Goal: Task Accomplishment & Management: Manage account settings

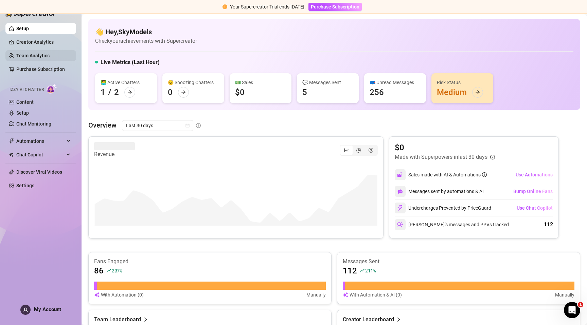
click at [43, 55] on link "Team Analytics" at bounding box center [32, 55] width 33 height 5
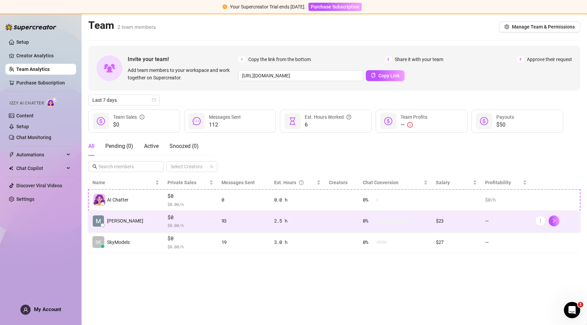
click at [124, 221] on td "[PERSON_NAME]" at bounding box center [125, 221] width 75 height 21
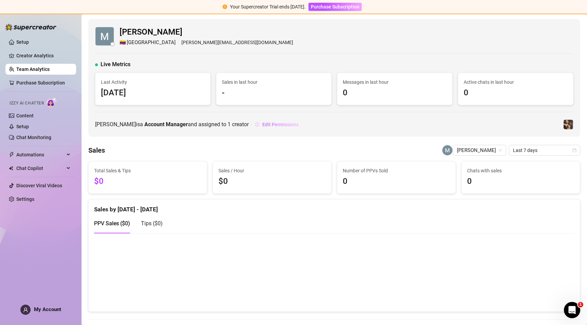
click at [262, 123] on span "Edit Permissions" at bounding box center [280, 124] width 36 height 5
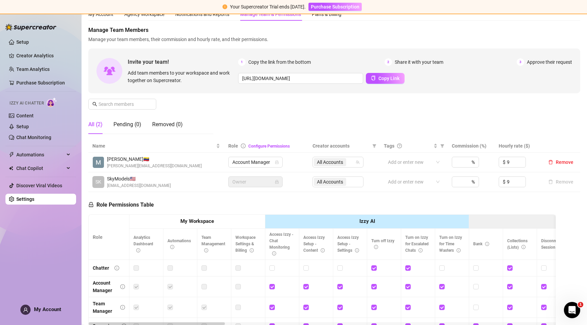
scroll to position [36, 0]
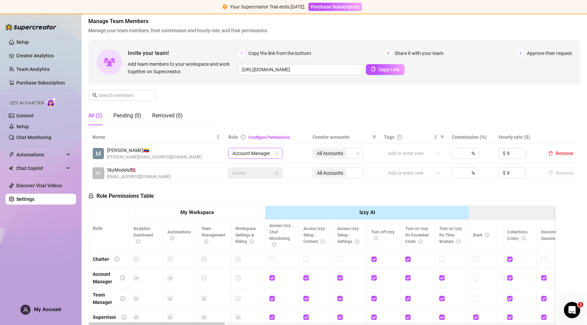
click at [276, 155] on icon "lock" at bounding box center [277, 153] width 4 height 4
click at [267, 156] on span "Account Manager" at bounding box center [255, 153] width 46 height 10
click at [252, 202] on div "Supervisor" at bounding box center [255, 199] width 43 height 7
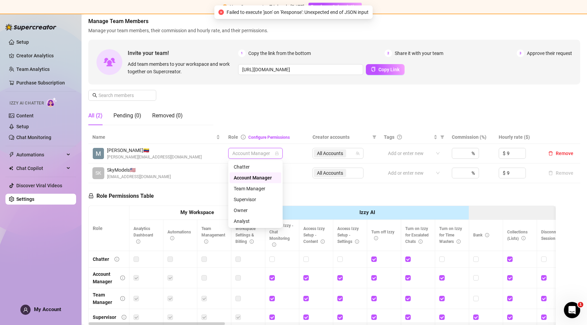
click at [268, 157] on span "Account Manager" at bounding box center [255, 153] width 46 height 10
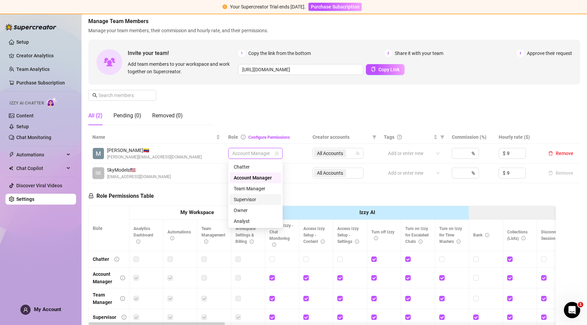
click at [247, 201] on div "Supervisor" at bounding box center [255, 199] width 43 height 7
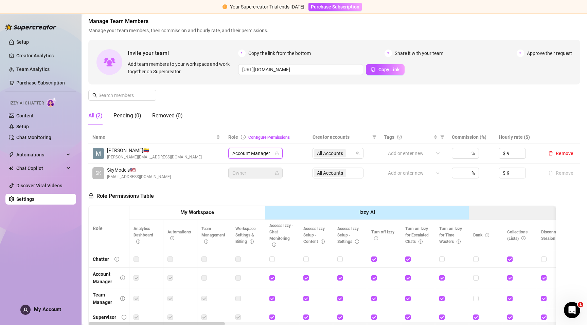
click at [236, 135] on span "Role" at bounding box center [233, 136] width 10 height 5
click at [241, 138] on icon "info-circle" at bounding box center [243, 137] width 5 height 5
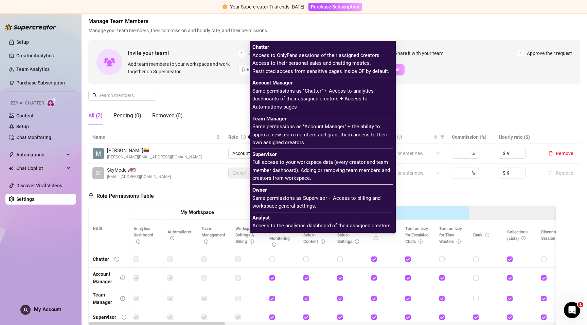
click at [243, 138] on icon "info-circle" at bounding box center [243, 137] width 1 height 2
click at [265, 170] on span "Supervisor Full access to your workspace data (every creator and team member da…" at bounding box center [322, 167] width 141 height 32
click at [222, 146] on td "[PERSON_NAME] 🇻🇪 [PERSON_NAME][EMAIL_ADDRESS][DOMAIN_NAME]" at bounding box center [156, 154] width 136 height 20
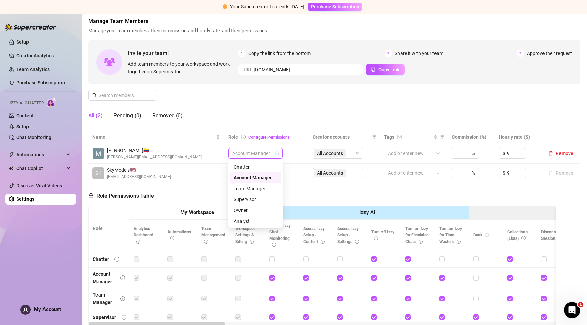
click at [267, 154] on span "Account Manager" at bounding box center [255, 153] width 46 height 10
click at [249, 198] on div "Supervisor" at bounding box center [255, 199] width 43 height 7
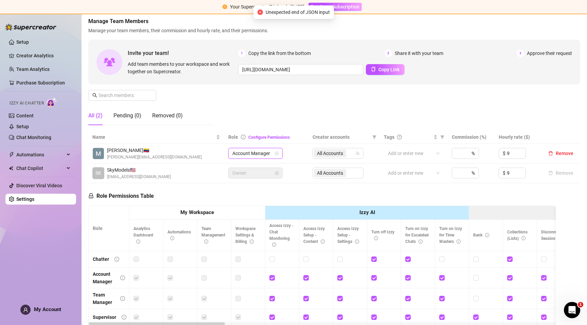
click at [38, 64] on ul "Setup Creator Analytics Team Analytics Purchase Subscription Izzy AI Chatter Co…" at bounding box center [40, 121] width 71 height 174
click at [39, 71] on link "Team Analytics" at bounding box center [32, 69] width 33 height 5
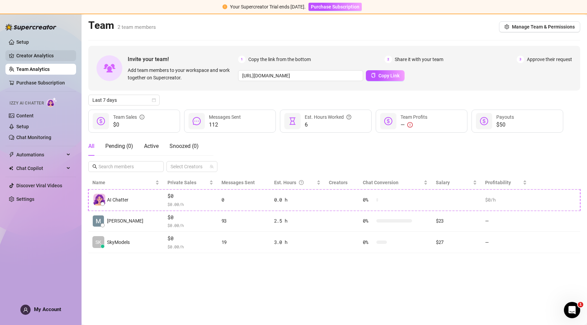
click at [36, 56] on link "Creator Analytics" at bounding box center [43, 55] width 54 height 11
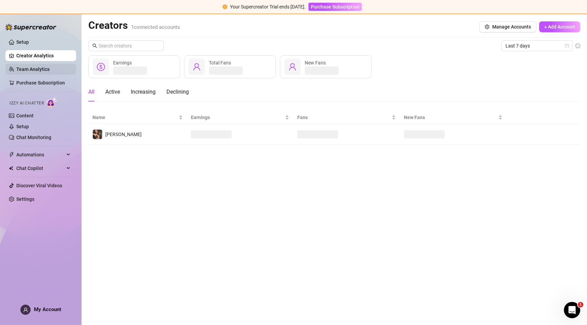
click at [36, 70] on link "Team Analytics" at bounding box center [32, 69] width 33 height 5
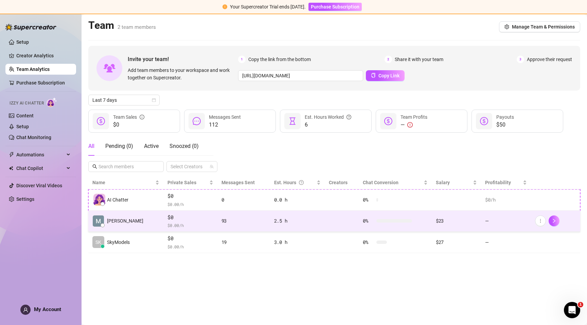
click at [163, 219] on td "$0 $ 0.00 /h" at bounding box center [190, 221] width 54 height 21
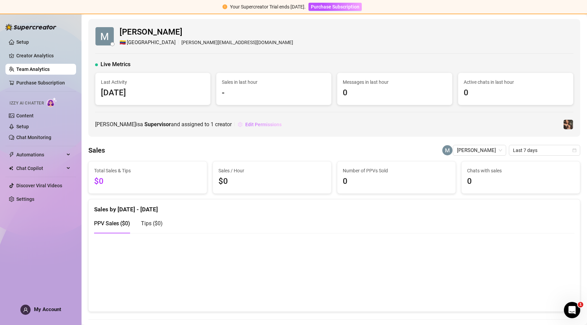
click at [245, 125] on span "Edit Permissions" at bounding box center [263, 124] width 36 height 5
